Goal: Task Accomplishment & Management: Use online tool/utility

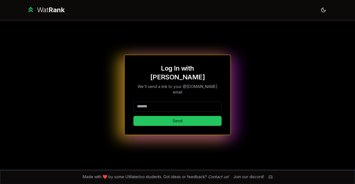
drag, startPoint x: 0, startPoint y: 0, endPoint x: 169, endPoint y: 96, distance: 194.9
click at [169, 102] on input at bounding box center [177, 107] width 88 height 10
type input "********"
click at [133, 116] on button "Send" at bounding box center [177, 121] width 88 height 10
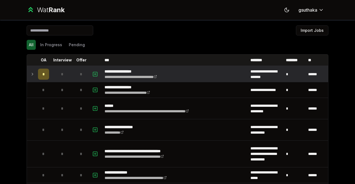
click at [30, 74] on icon at bounding box center [32, 74] width 4 height 7
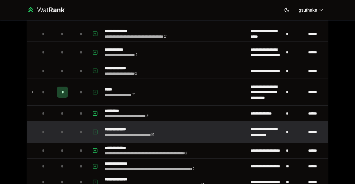
scroll to position [163, 0]
click at [36, 128] on td "*" at bounding box center [44, 132] width 16 height 21
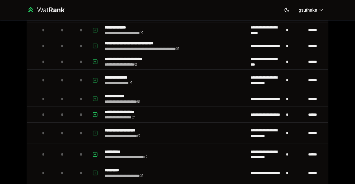
scroll to position [1703, 0]
